Goal: Navigation & Orientation: Find specific page/section

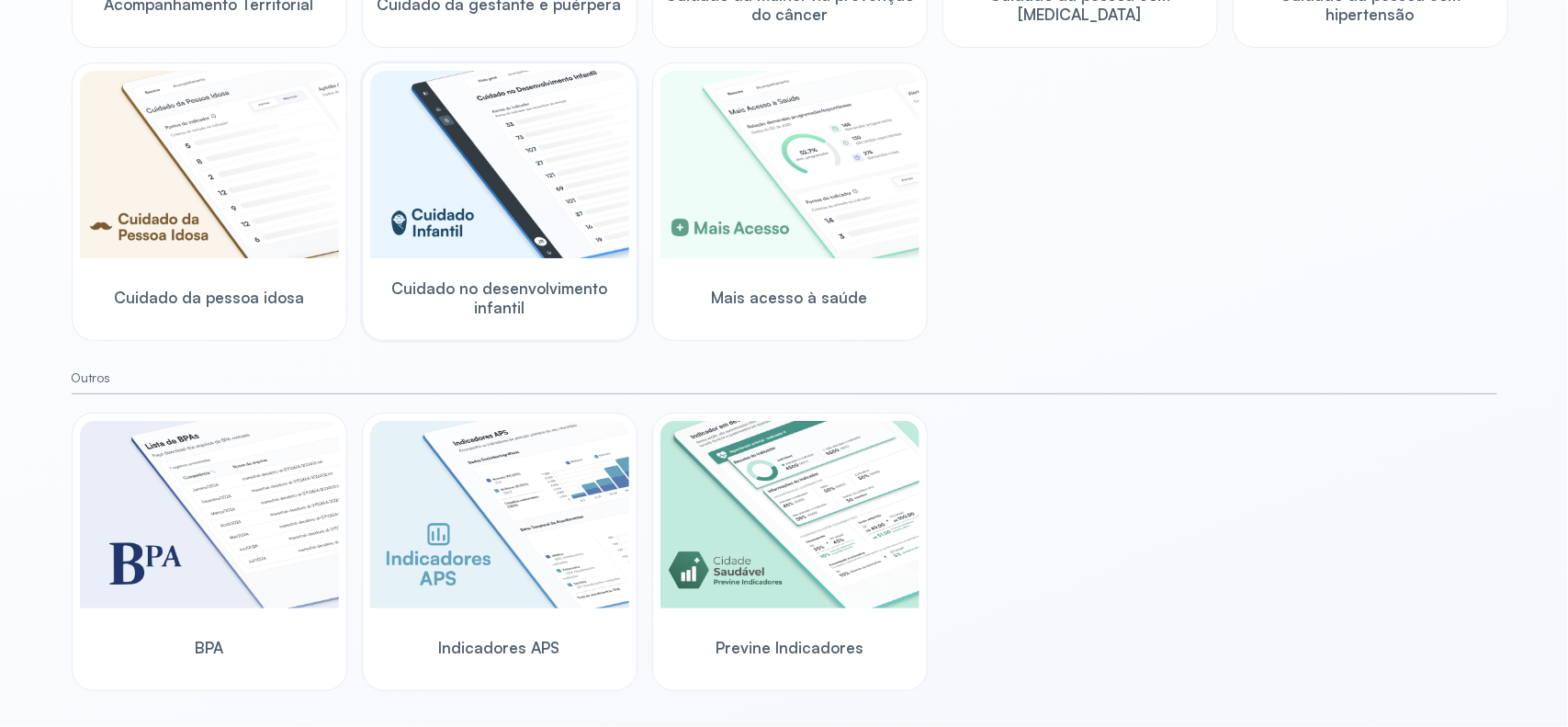
click at [485, 253] on img at bounding box center [499, 164] width 259 height 188
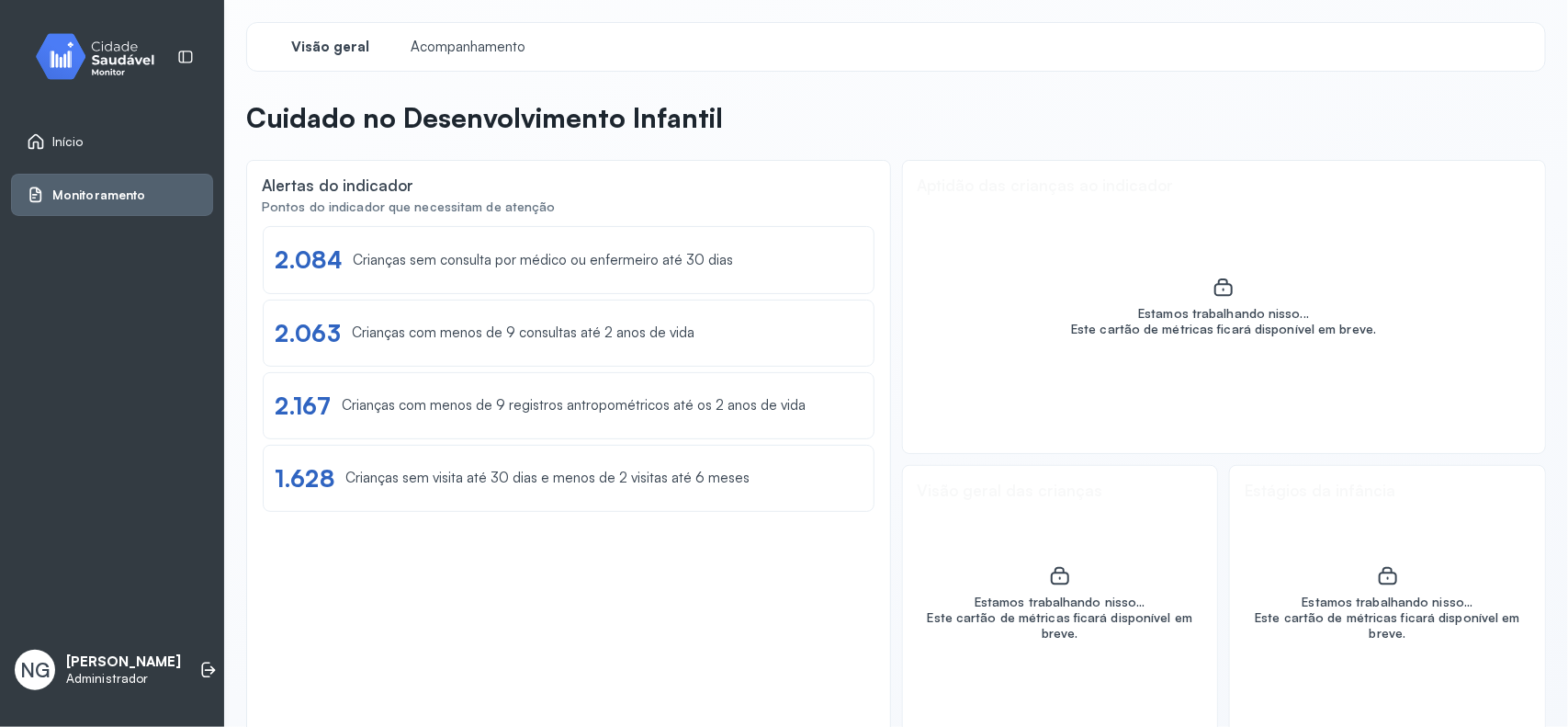
click at [46, 129] on div "Início" at bounding box center [111, 142] width 202 height 43
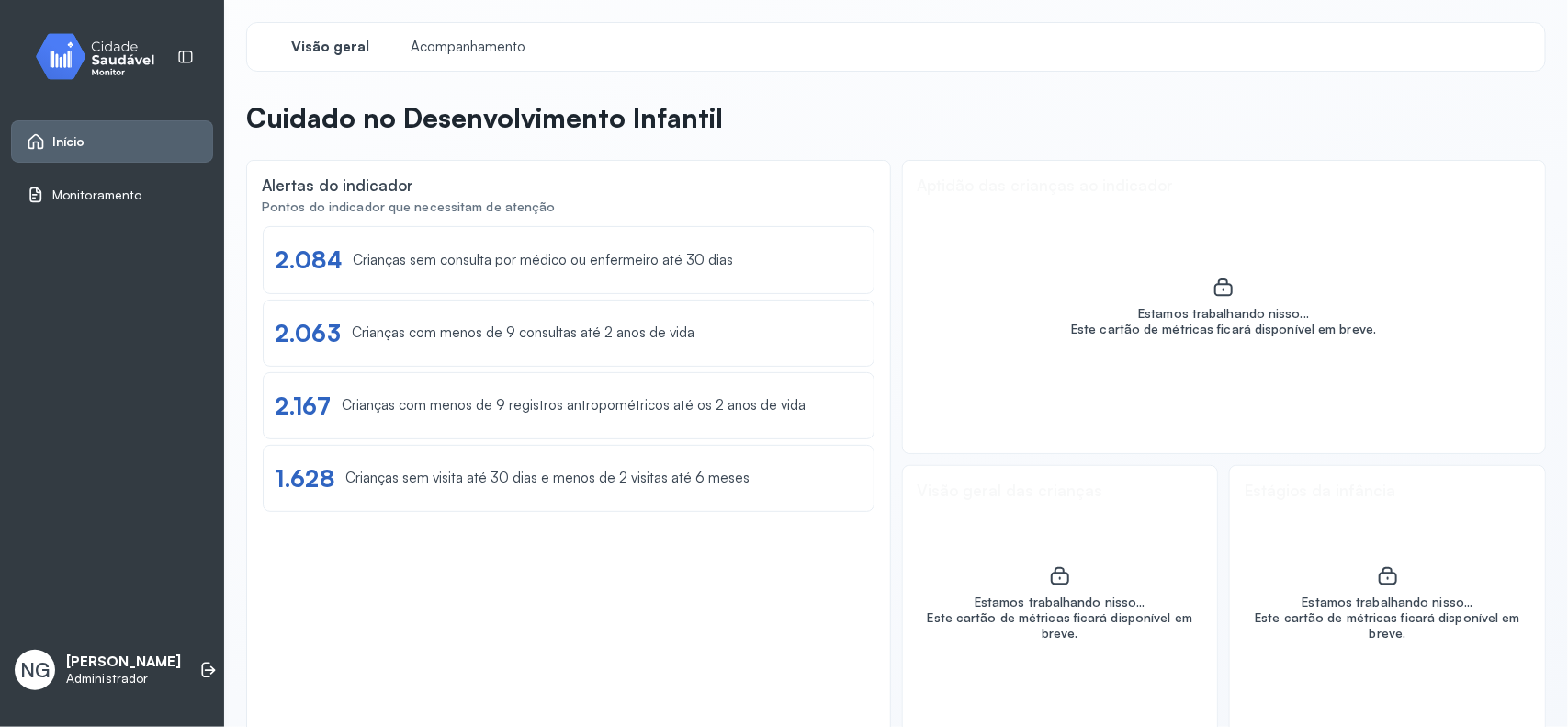
click at [74, 145] on span "Início" at bounding box center [69, 142] width 33 height 15
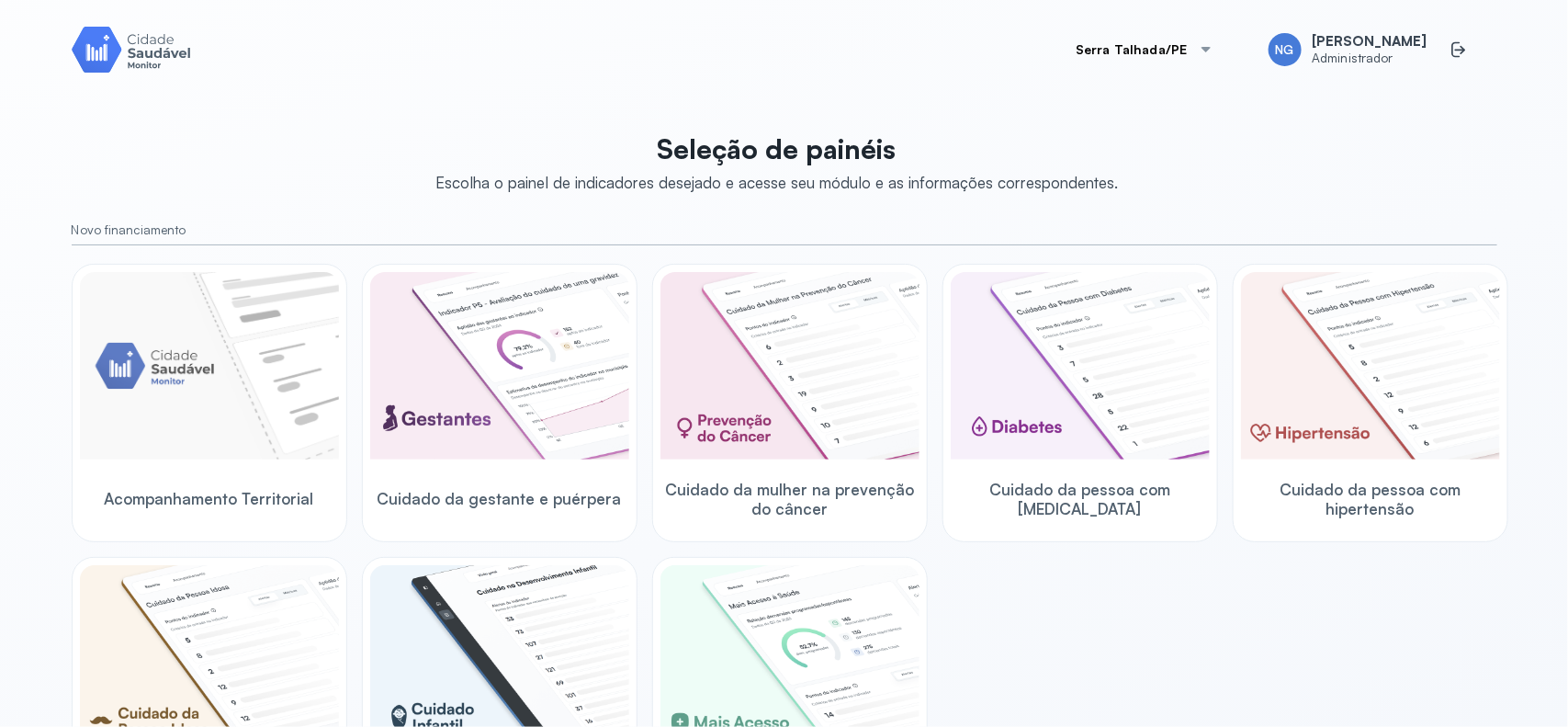
click at [1213, 55] on div at bounding box center [1206, 49] width 14 height 15
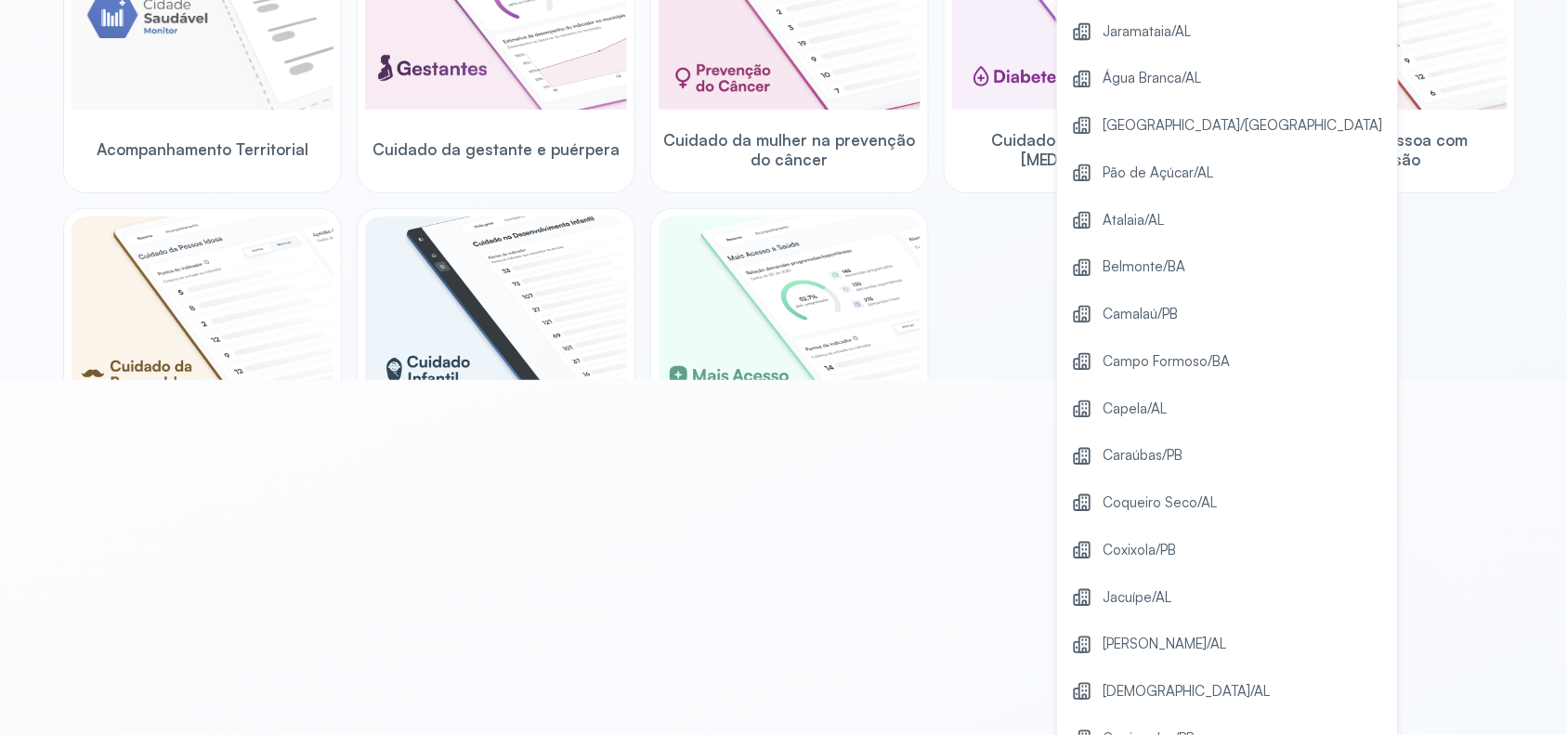
scroll to position [573, 0]
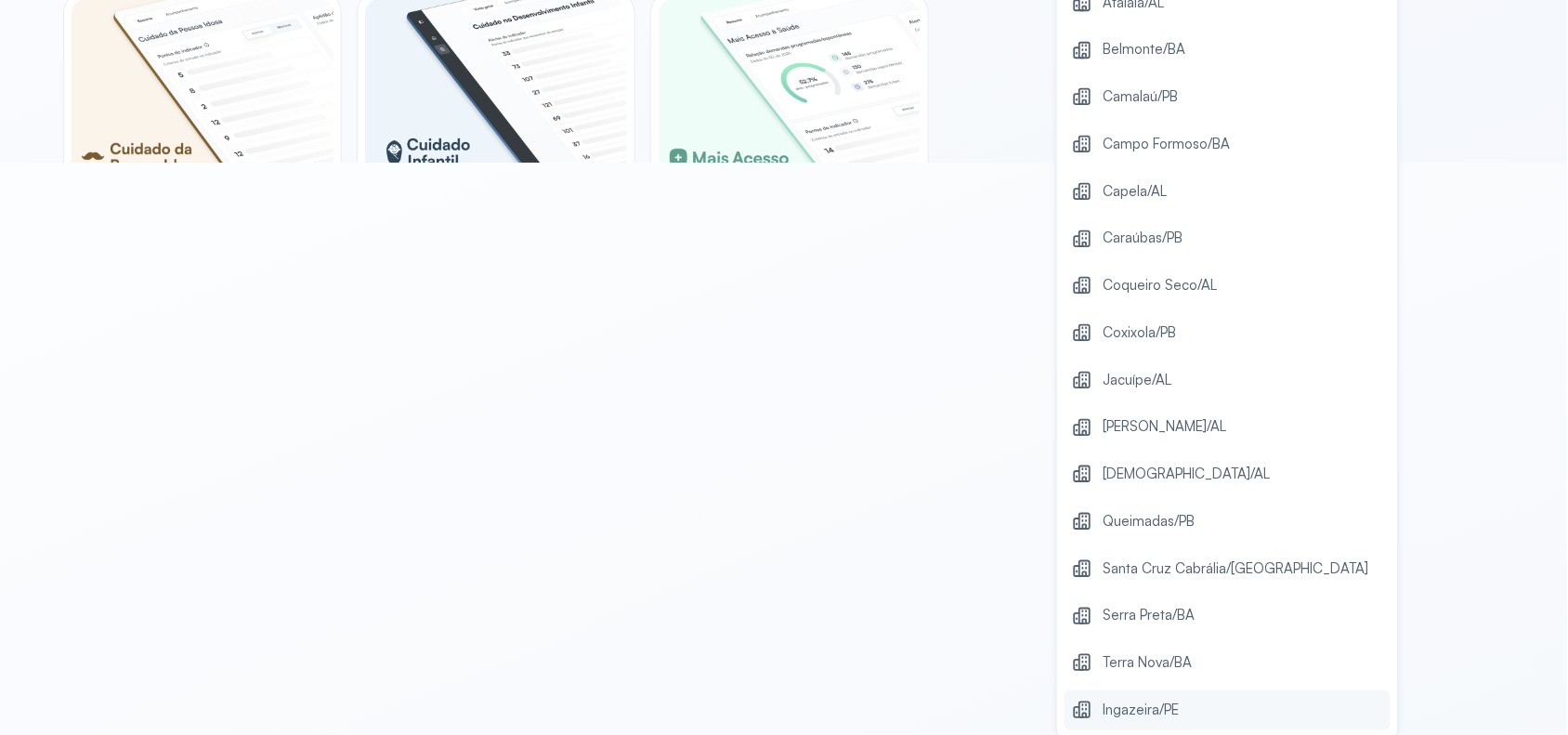
click at [1173, 705] on span "Ingazeira/PE" at bounding box center [1141, 711] width 76 height 25
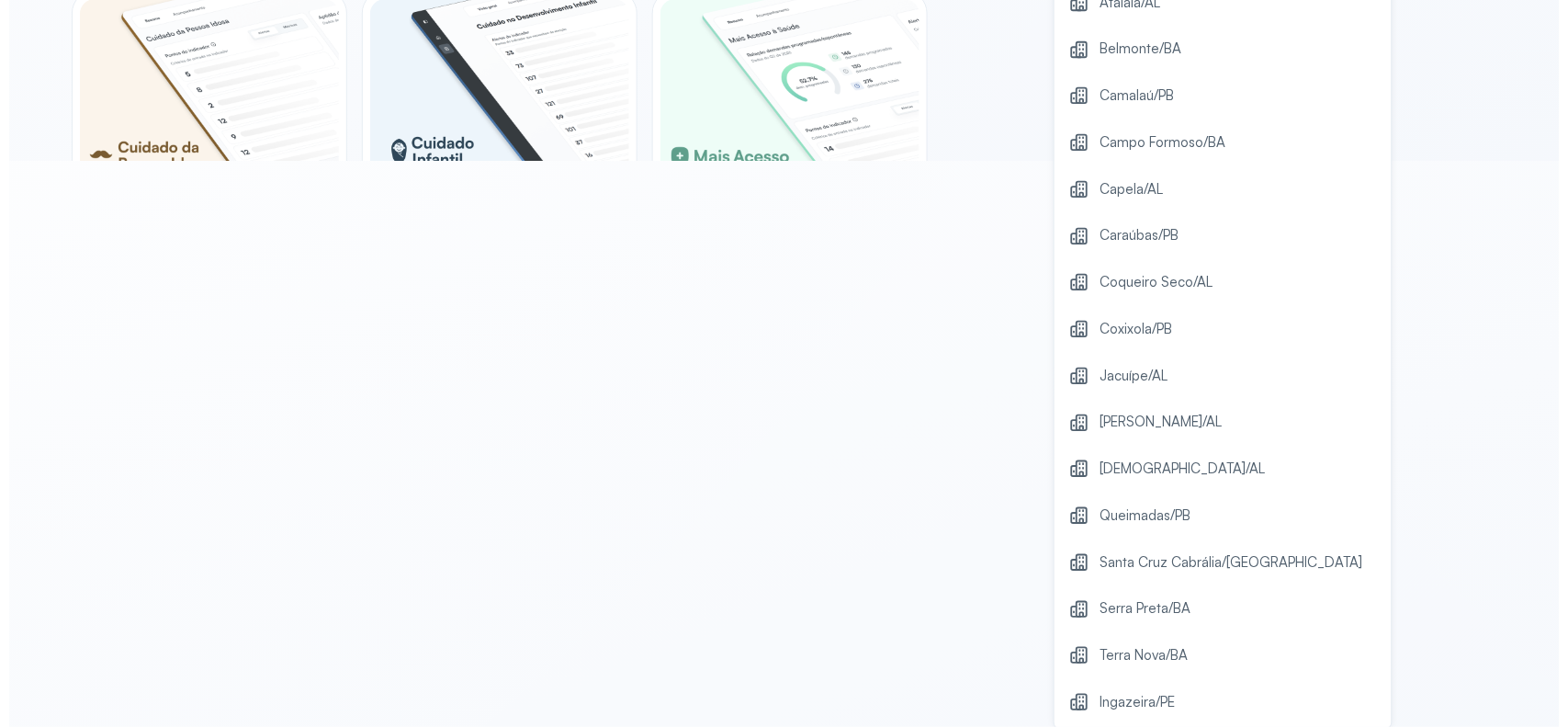
scroll to position [0, 0]
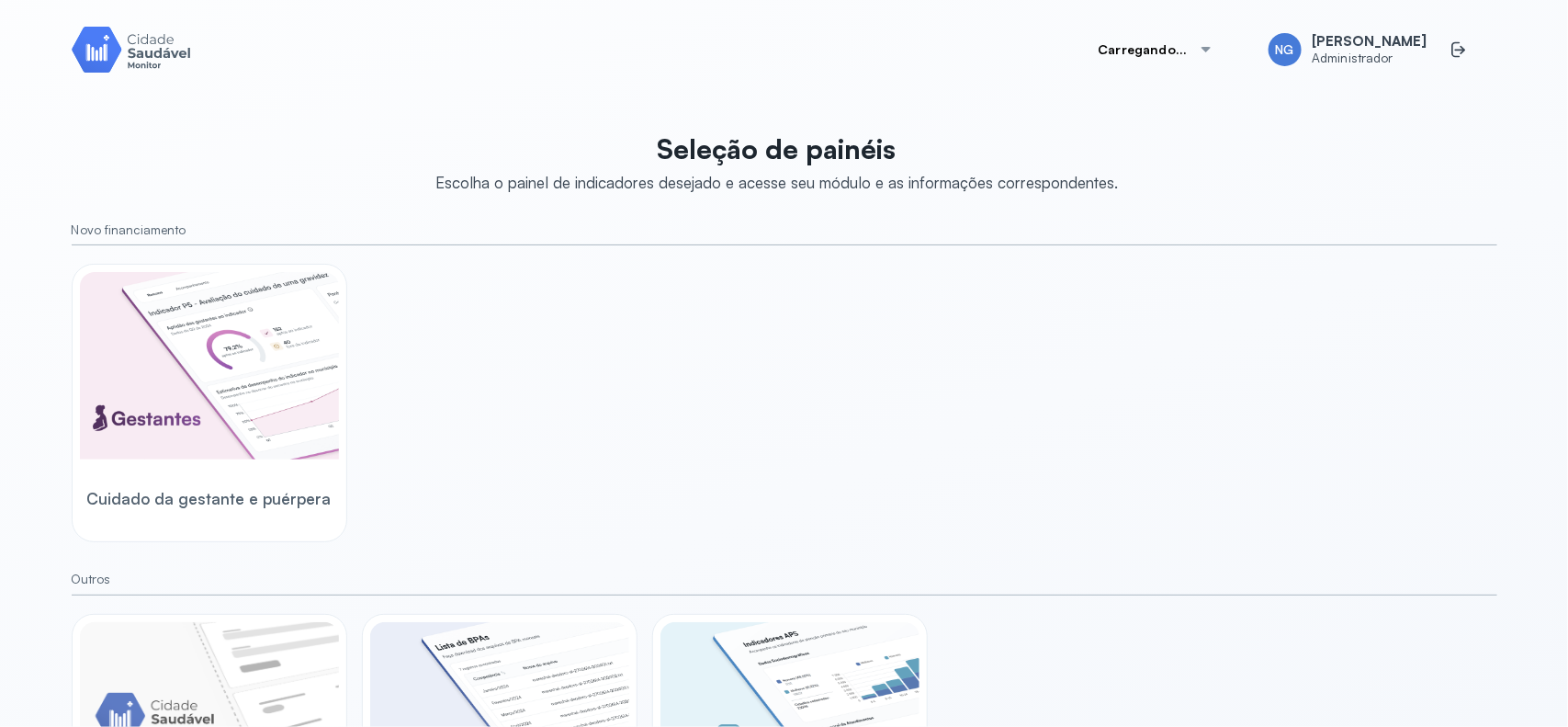
scroll to position [202, 0]
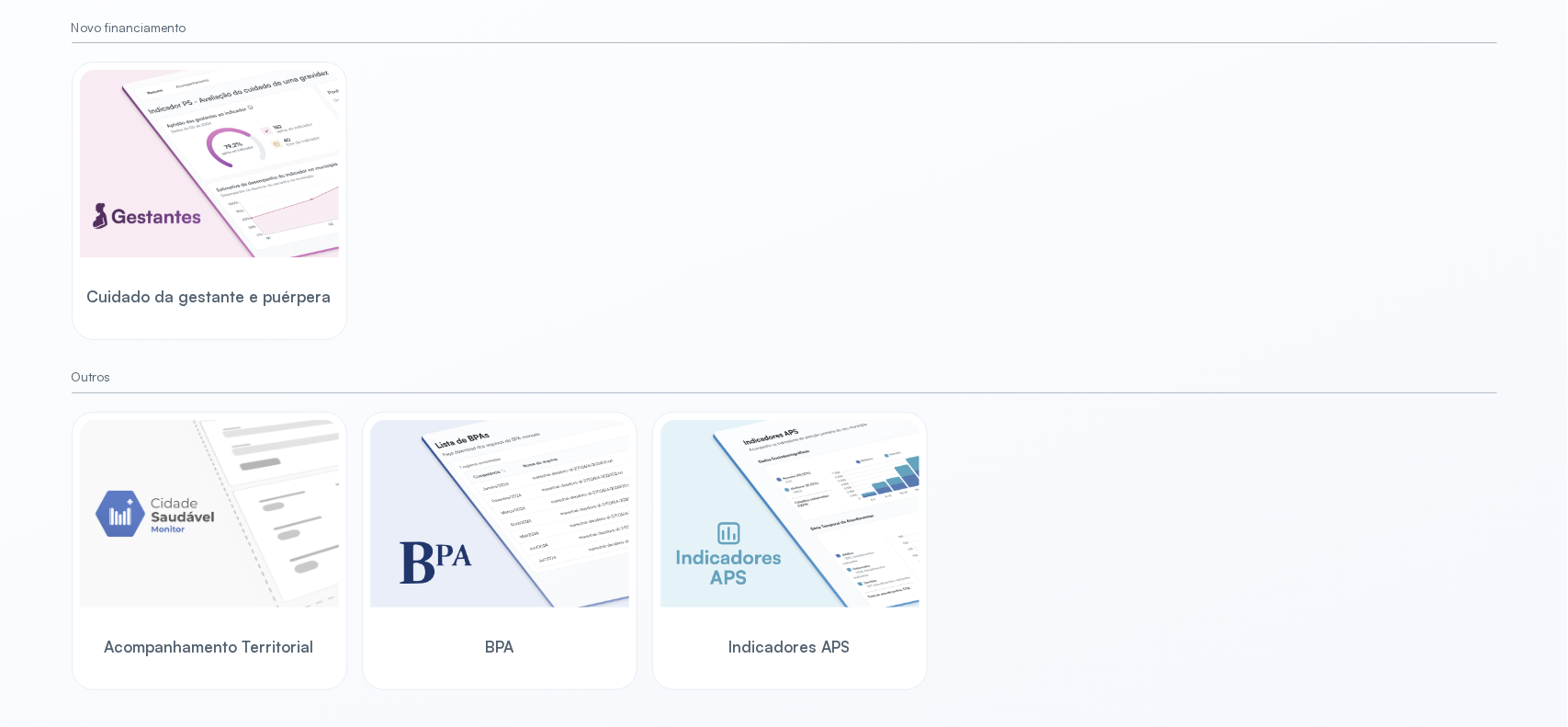
scroll to position [87, 0]
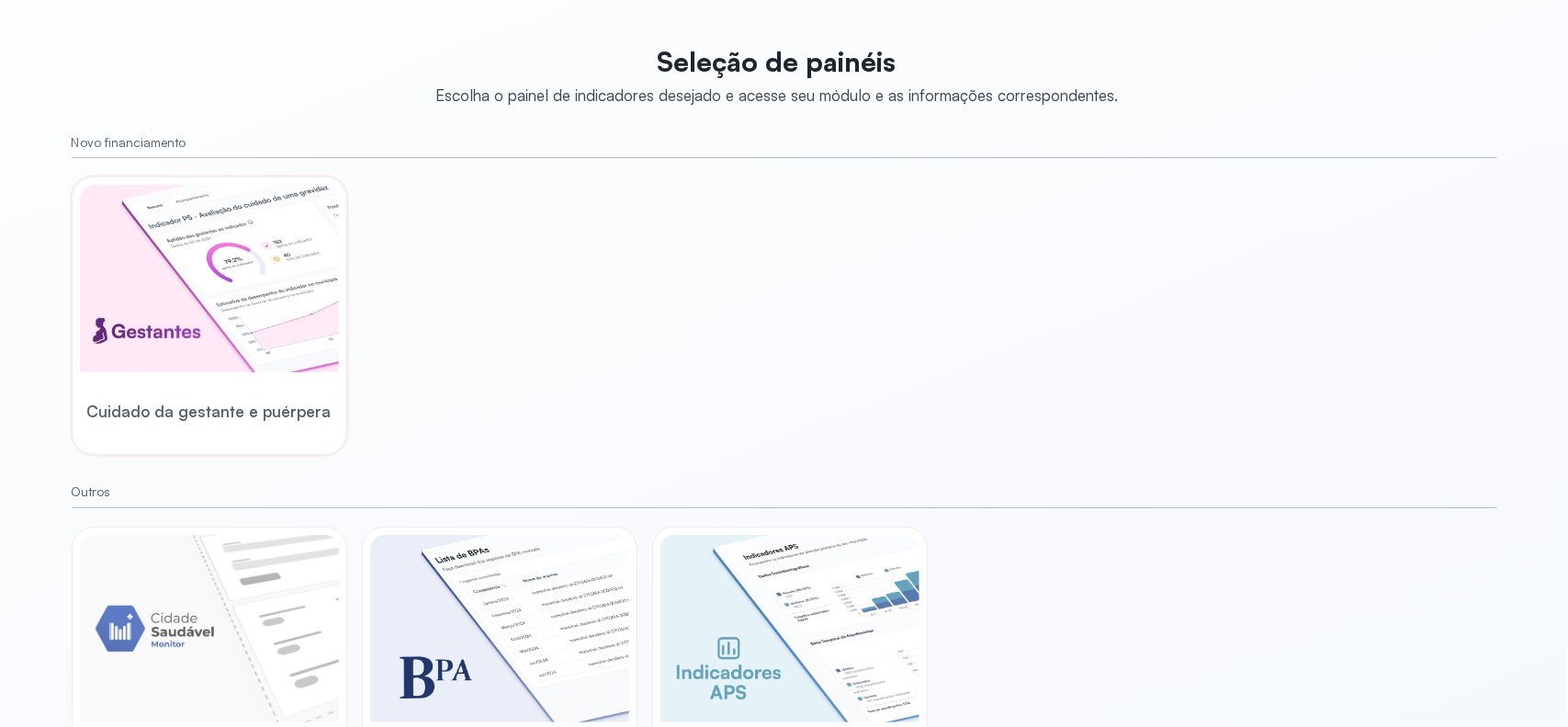
click at [235, 263] on img at bounding box center [210, 278] width 259 height 188
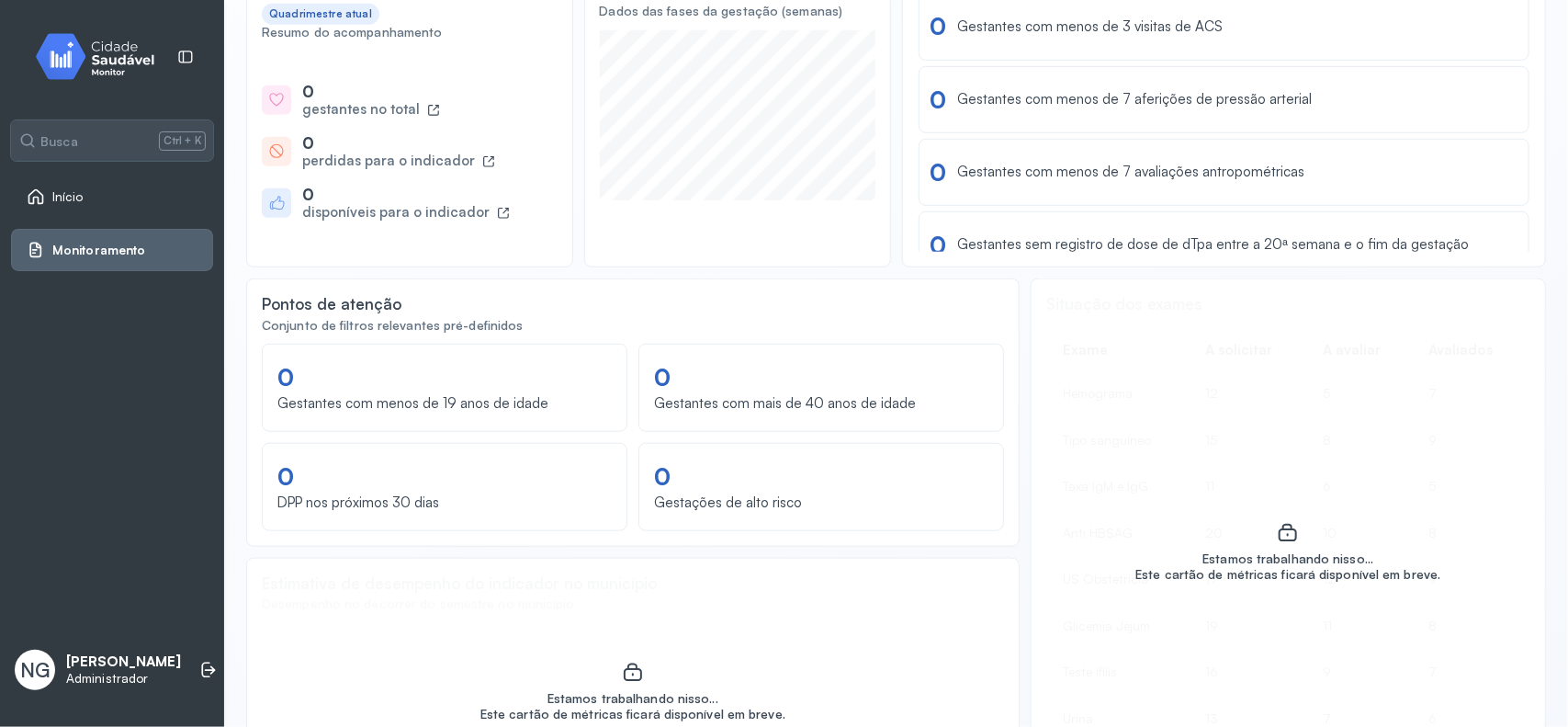
scroll to position [547, 0]
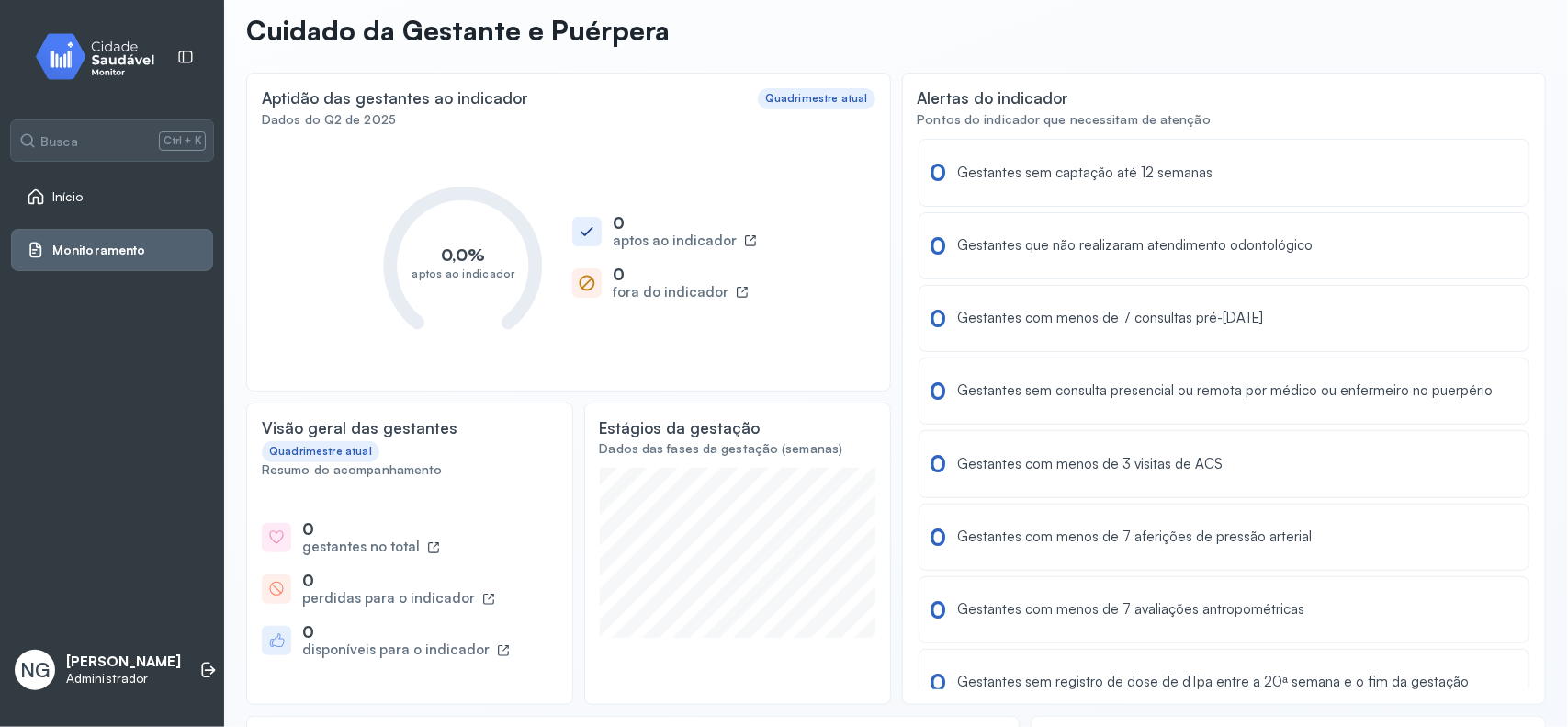
click at [69, 191] on span "Início" at bounding box center [68, 197] width 31 height 15
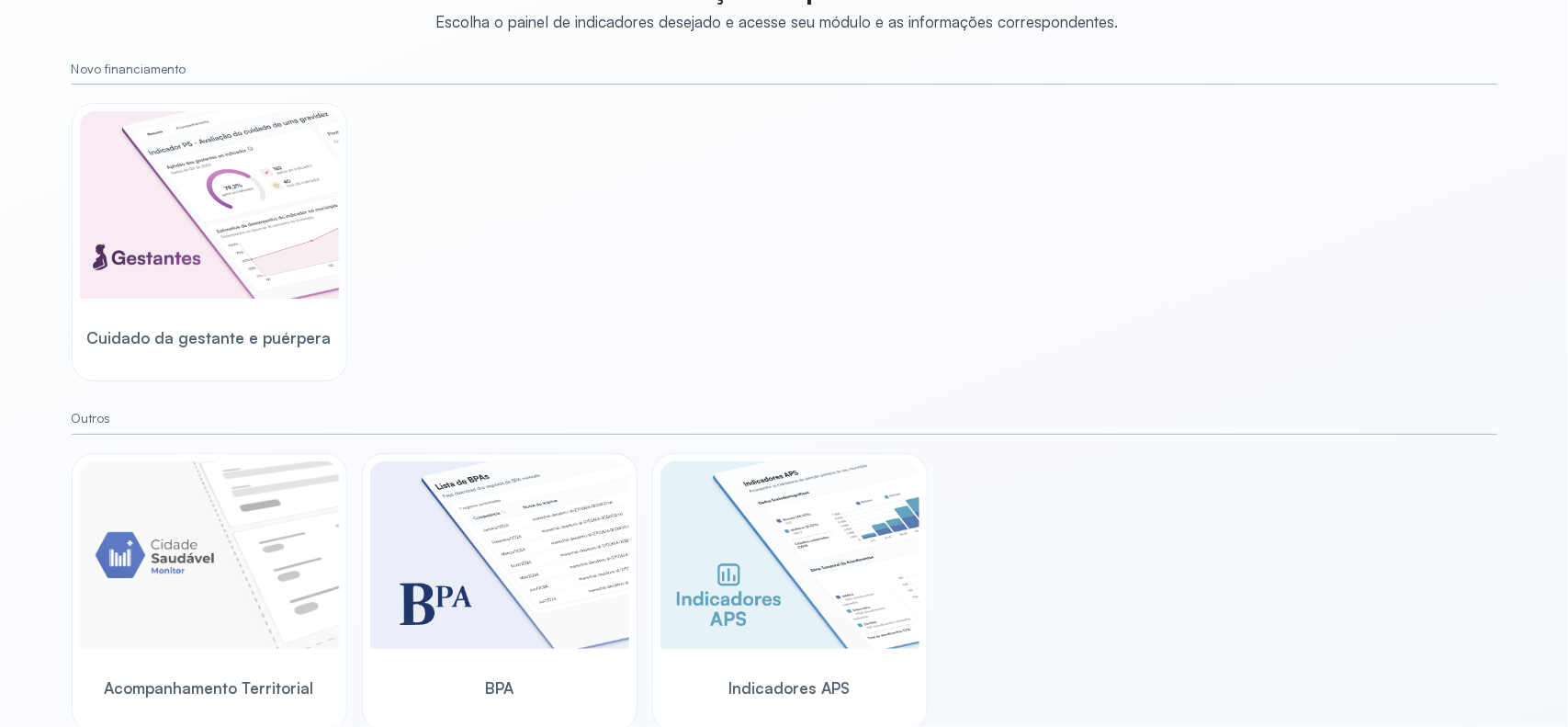
scroll to position [202, 0]
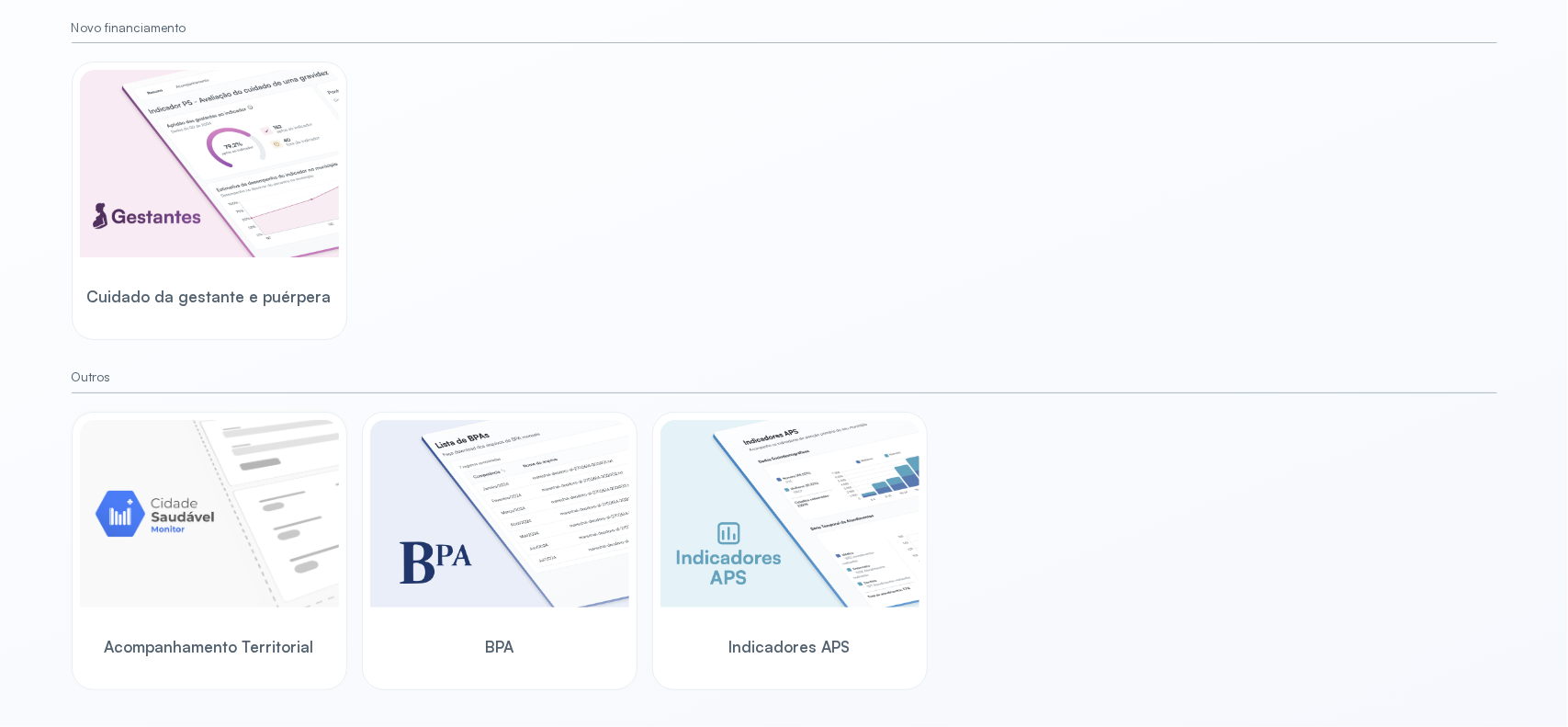
click at [205, 494] on img at bounding box center [210, 513] width 259 height 188
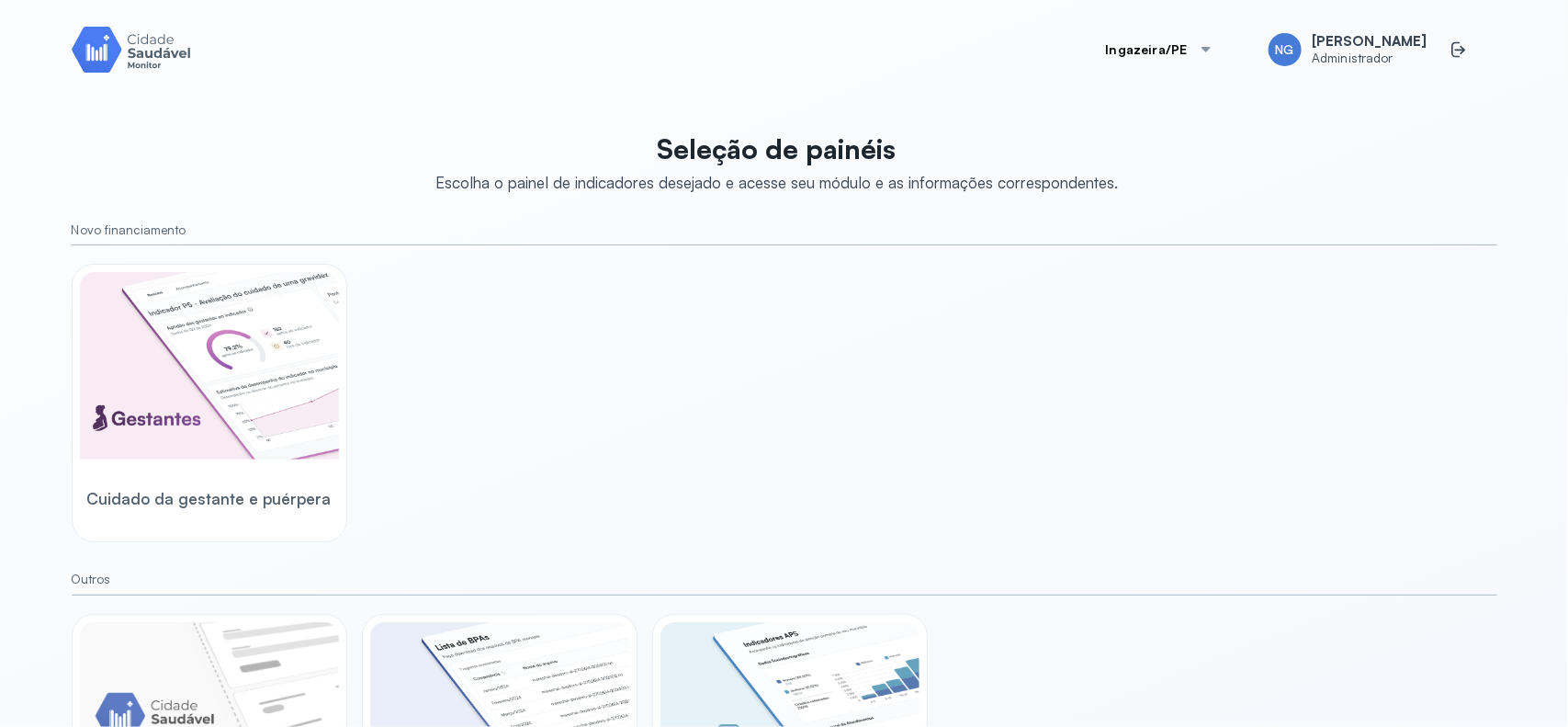
click at [1213, 51] on div at bounding box center [1206, 49] width 14 height 15
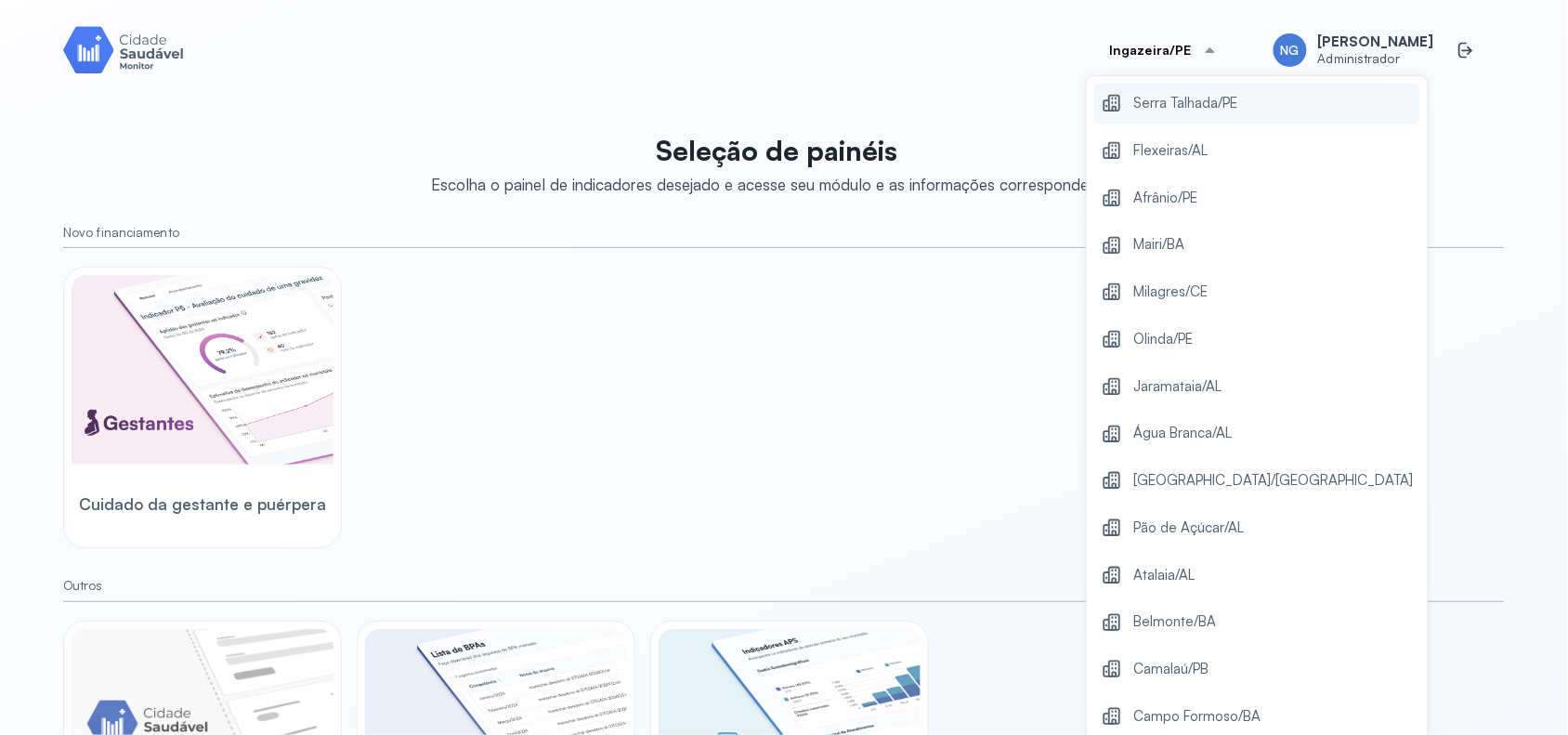
click at [1185, 111] on span "Serra Talhada/PE" at bounding box center [1185, 104] width 104 height 25
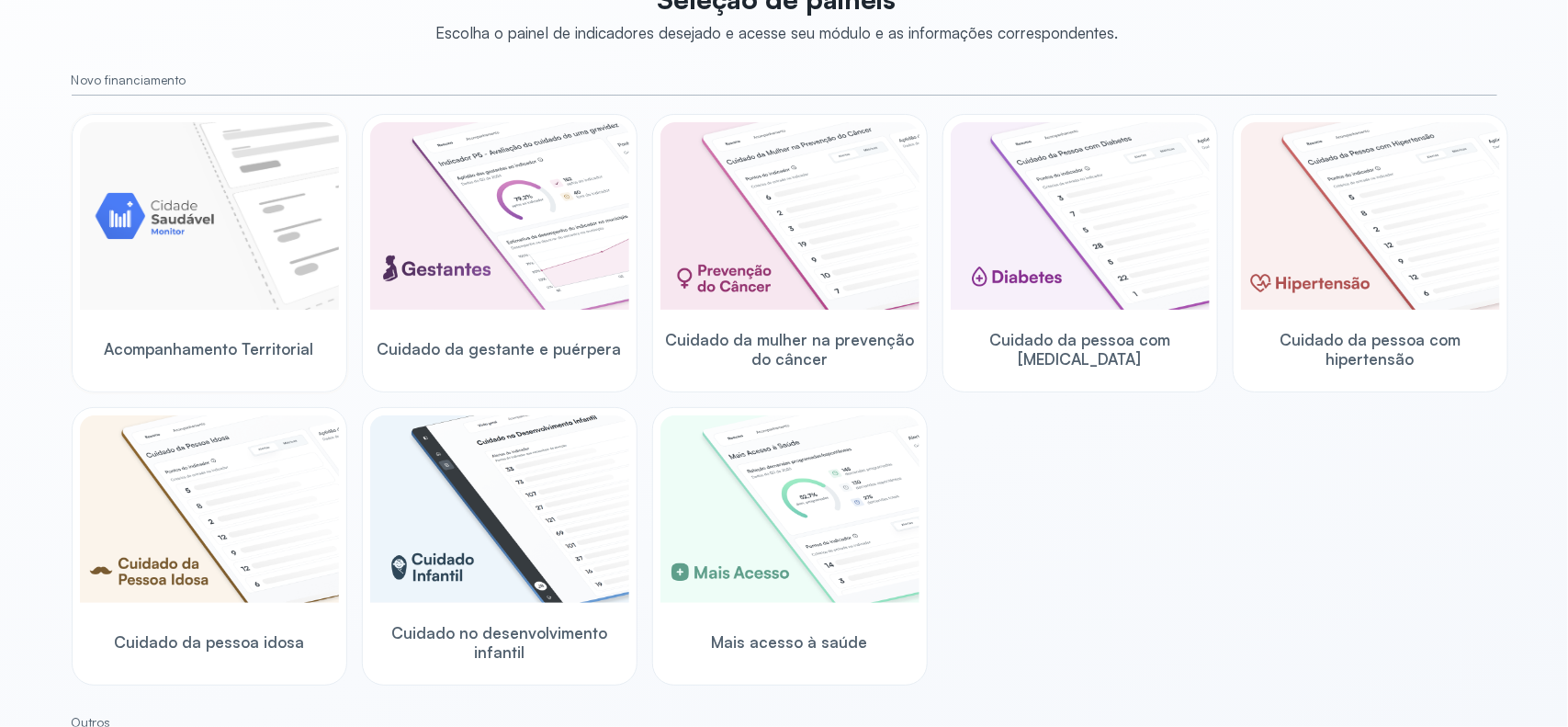
scroll to position [35, 0]
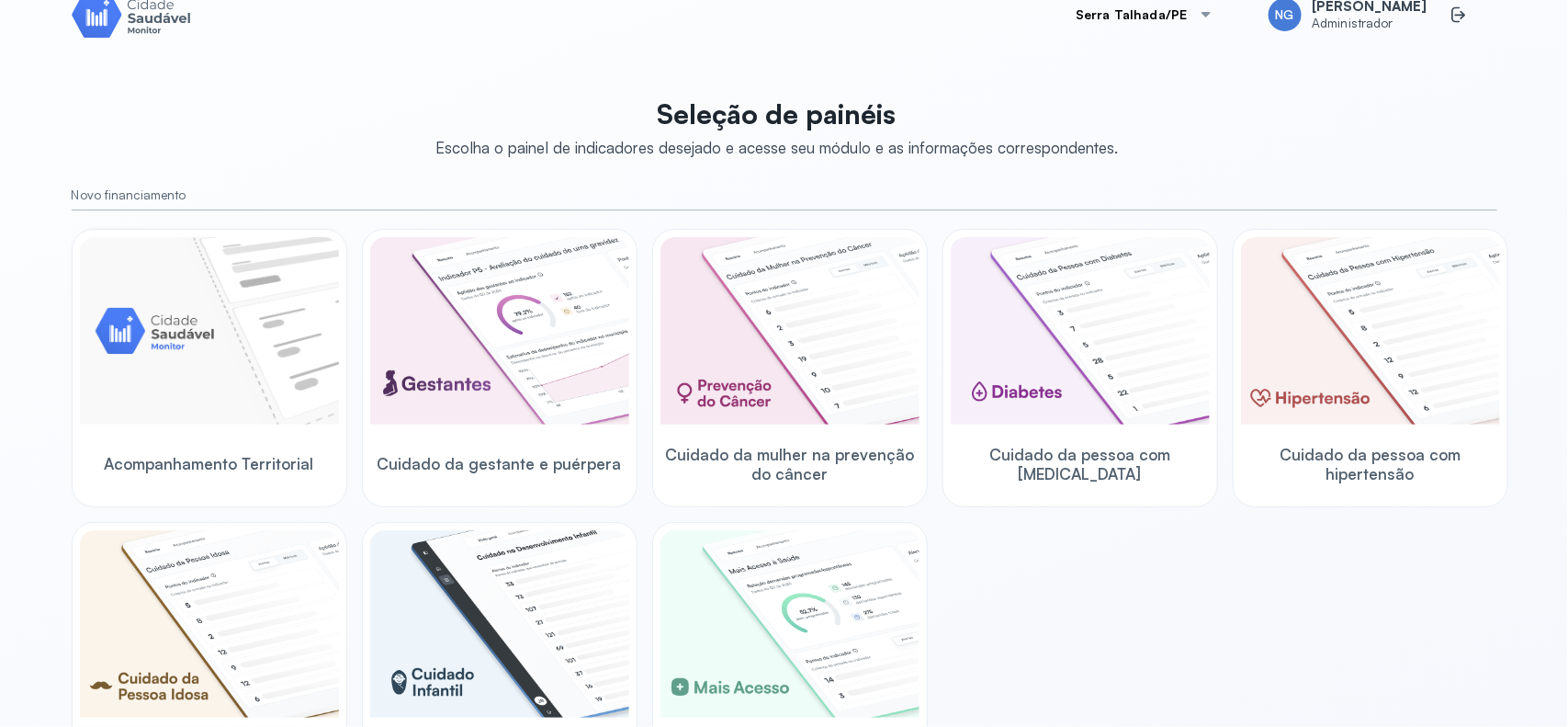
click at [230, 295] on img at bounding box center [210, 331] width 259 height 188
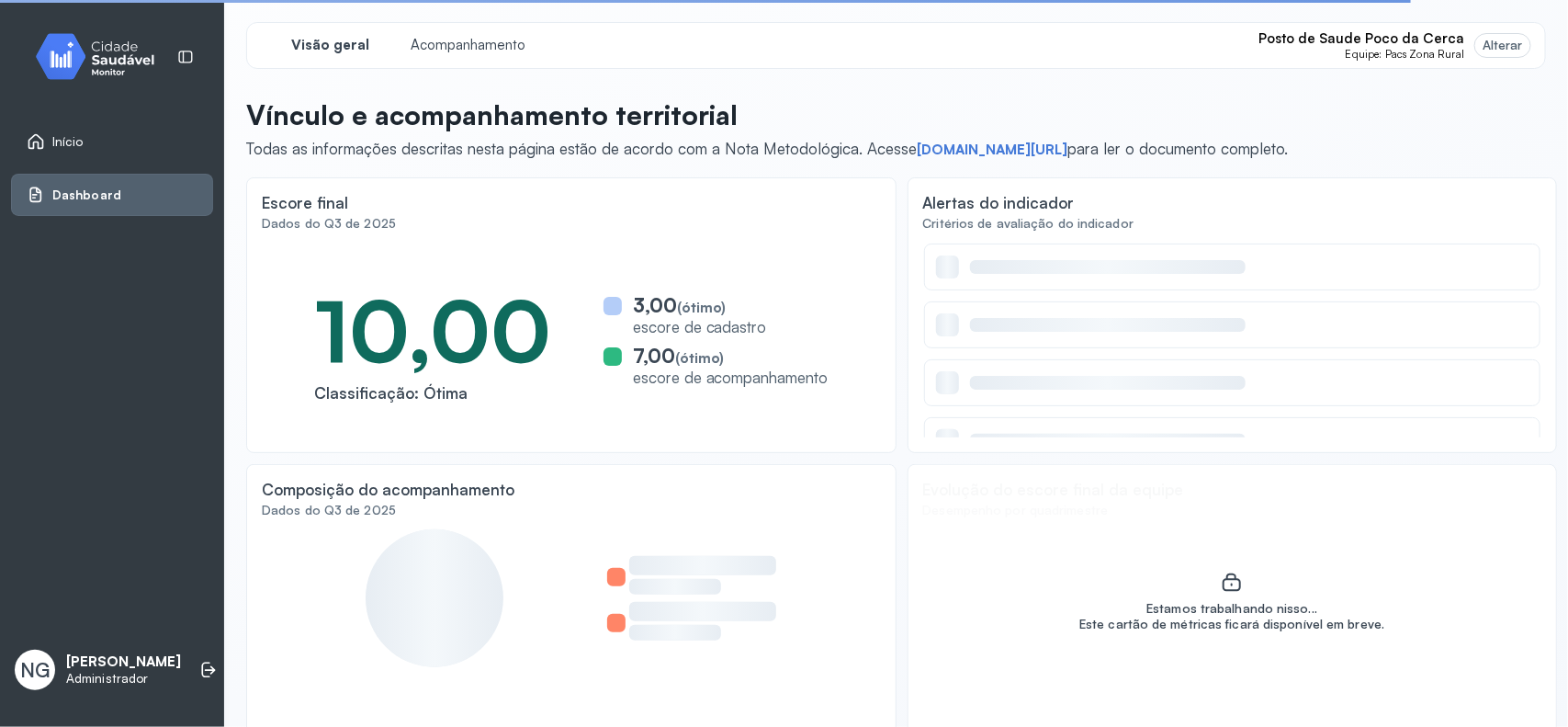
click at [1498, 43] on div "Alterar" at bounding box center [1502, 45] width 41 height 15
click at [1367, 55] on span "Equipe: Pacs Zona Rural" at bounding box center [1405, 53] width 119 height 13
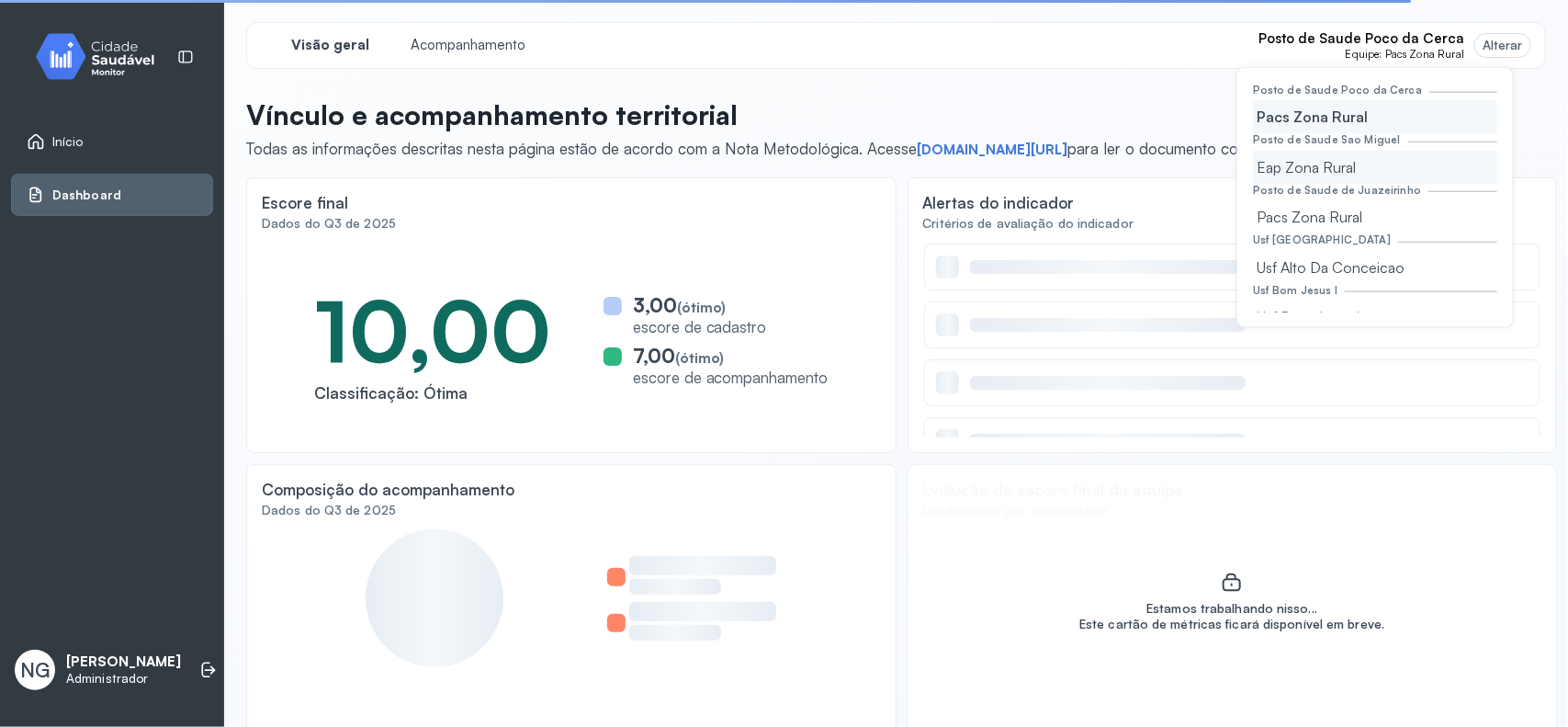
click at [1314, 170] on div "Eap Zona Rural" at bounding box center [1375, 167] width 244 height 33
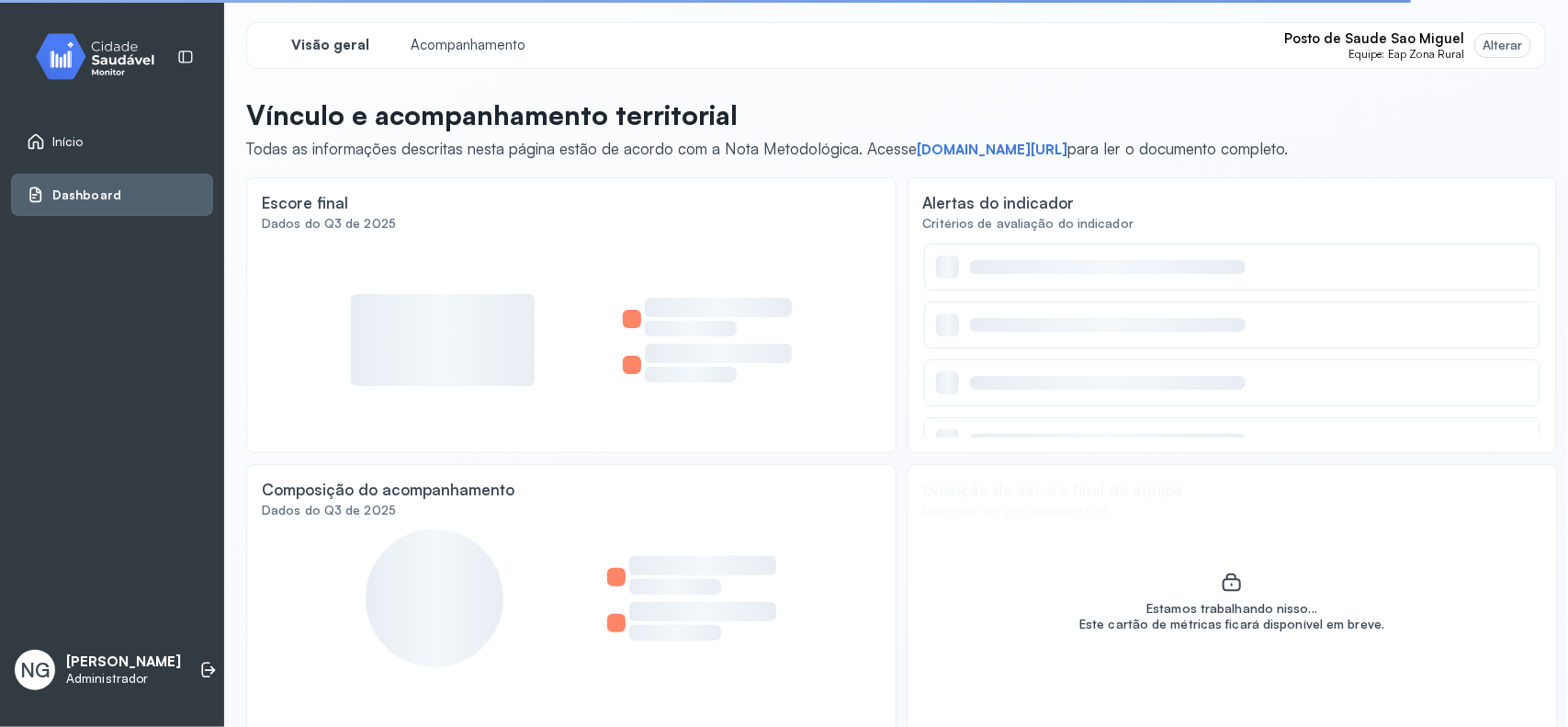
click at [1366, 52] on span "Equipe: Eap Zona Rural" at bounding box center [1407, 53] width 116 height 13
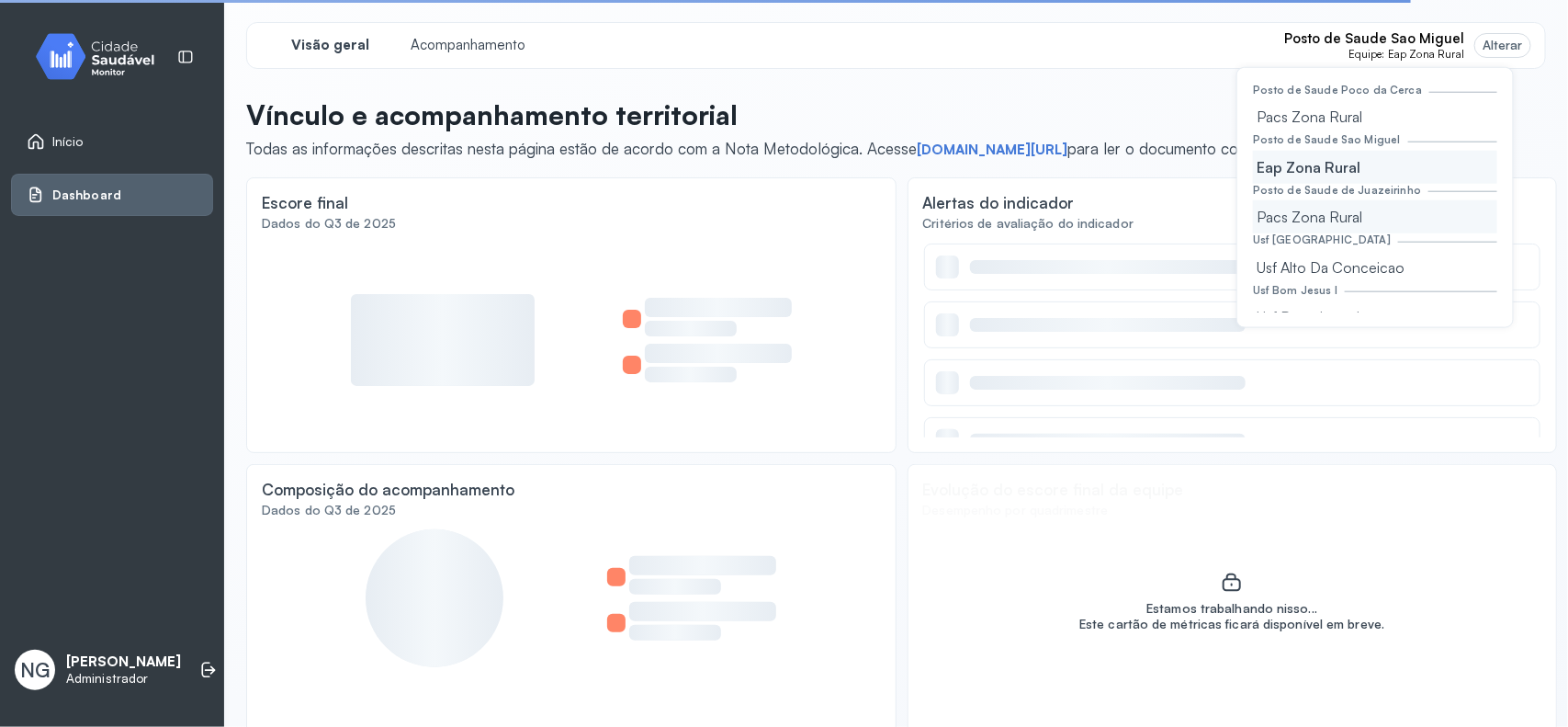
click at [1302, 222] on div "Pacs Zona Rural" at bounding box center [1375, 217] width 244 height 33
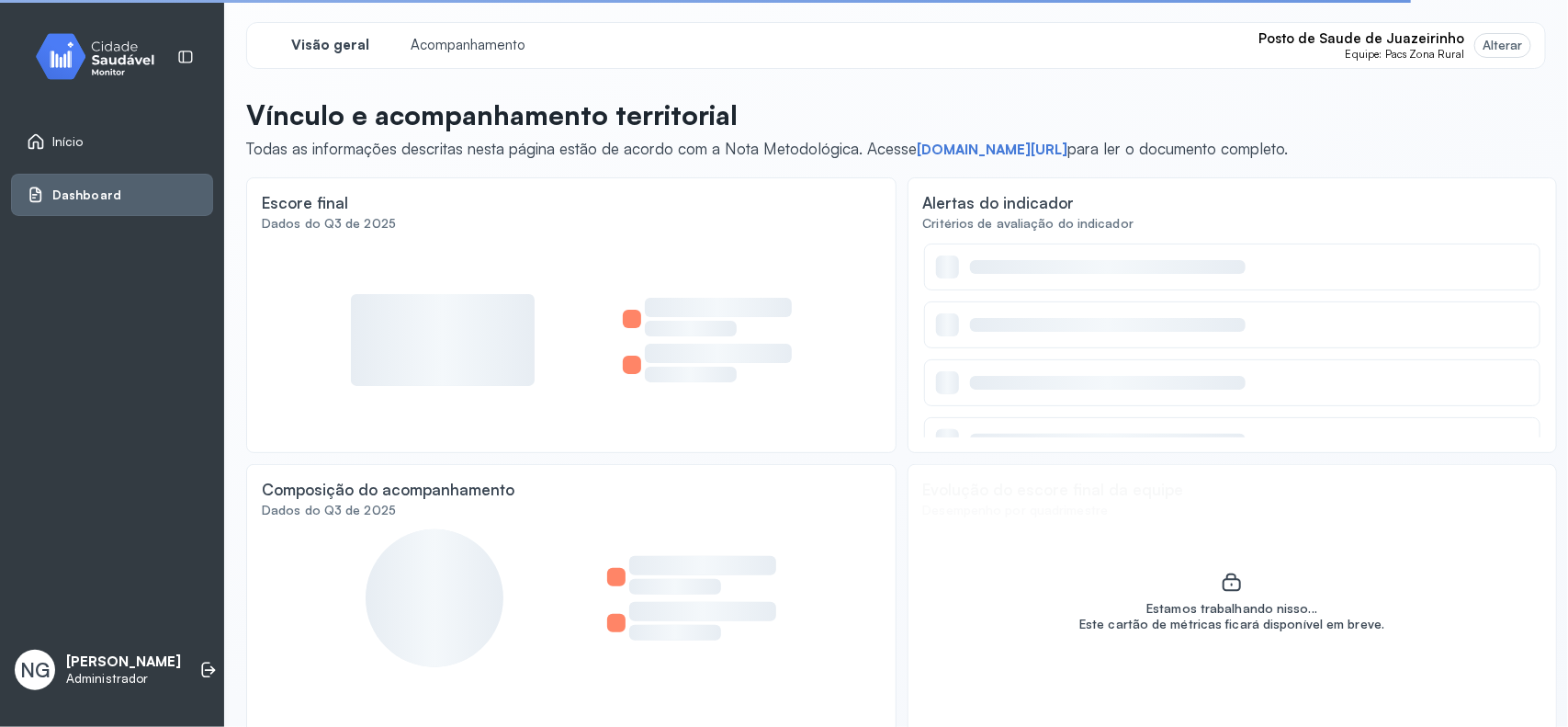
click at [1330, 32] on span "Posto de Saude de Juazeirinho" at bounding box center [1360, 39] width 206 height 17
